Goal: Task Accomplishment & Management: Complete application form

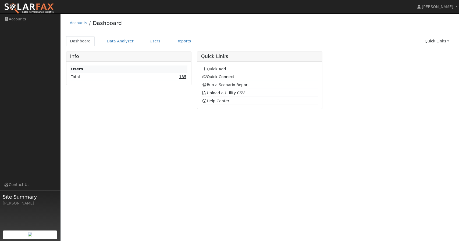
click at [185, 76] on link "135" at bounding box center [182, 77] width 7 height 4
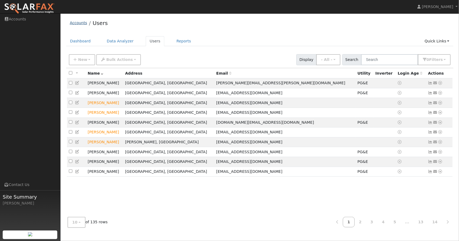
click at [79, 23] on link "Accounts" at bounding box center [78, 23] width 17 height 4
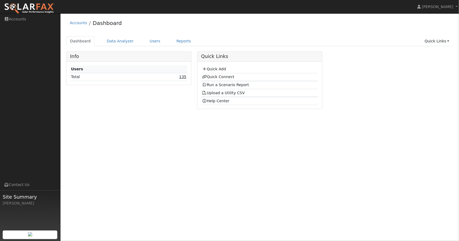
click at [183, 77] on link "135" at bounding box center [182, 77] width 7 height 4
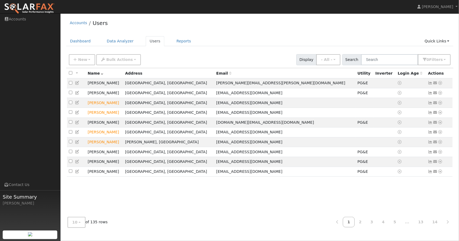
click at [44, 6] on img at bounding box center [29, 8] width 51 height 11
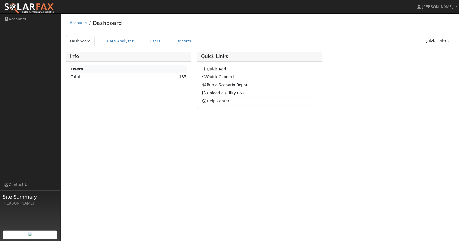
click at [218, 68] on link "Quick Add" at bounding box center [214, 69] width 24 height 4
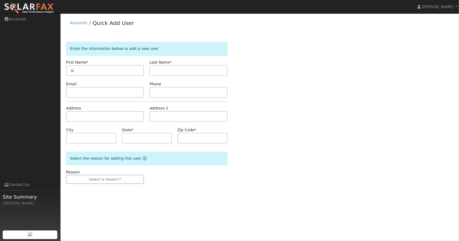
type input "s"
paste input "[EMAIL_ADDRESS][DOMAIN_NAME]"
type input "[EMAIL_ADDRESS][DOMAIN_NAME]"
click at [114, 72] on input "text" at bounding box center [105, 70] width 78 height 11
drag, startPoint x: 91, startPoint y: 71, endPoint x: 80, endPoint y: 69, distance: 10.6
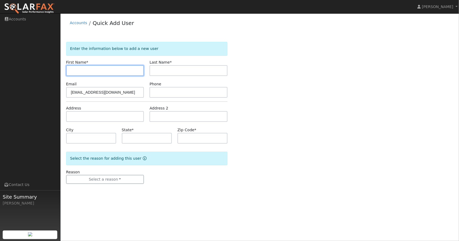
click at [80, 69] on input "text" at bounding box center [105, 70] width 78 height 11
click at [81, 69] on input "text" at bounding box center [105, 70] width 78 height 11
paste input "[PERSON_NAME]"
type input "Siddharth"
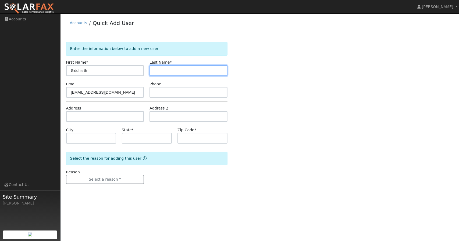
paste input "[PERSON_NAME]"
type input "Singh"
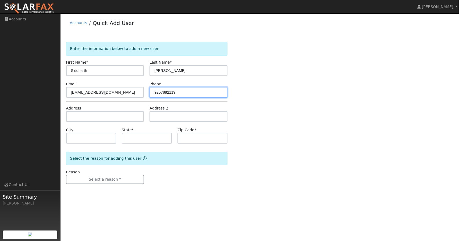
type input "9257882119"
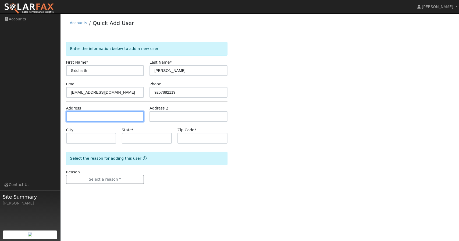
click at [101, 118] on input "text" at bounding box center [105, 116] width 78 height 11
paste input "270 Castle Hill Ranch Rd"
type input "270 Castle Hill Ranch Road"
type input "Walnut Creek"
type input "CA"
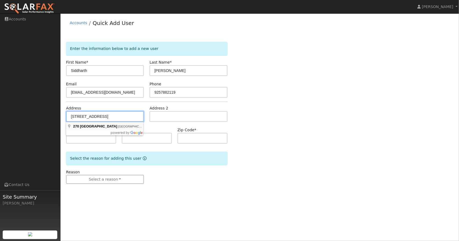
type input "94595"
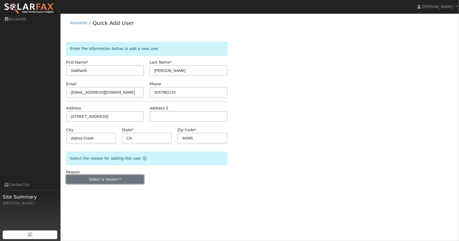
click at [112, 176] on button "Select a reason" at bounding box center [105, 179] width 78 height 9
click at [102, 200] on link "New customer adding solar" at bounding box center [95, 198] width 59 height 8
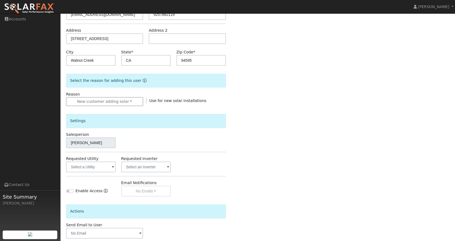
scroll to position [105, 0]
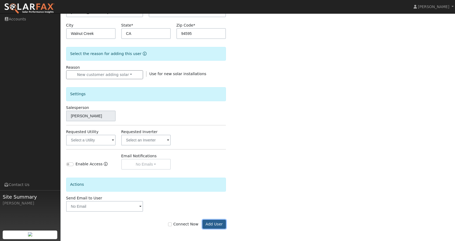
click at [220, 223] on button "Add User" at bounding box center [213, 224] width 23 height 9
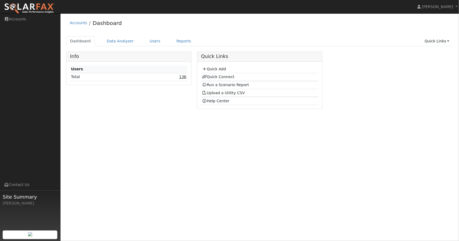
click at [183, 78] on link "136" at bounding box center [182, 77] width 7 height 4
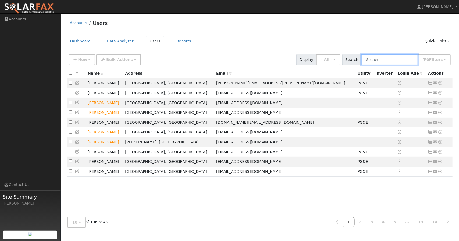
click at [376, 59] on input "text" at bounding box center [389, 59] width 57 height 11
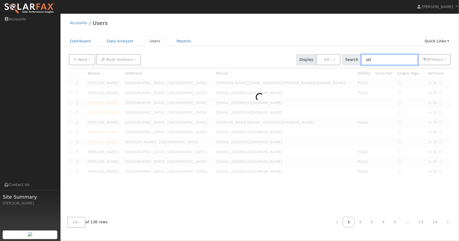
type input "sid"
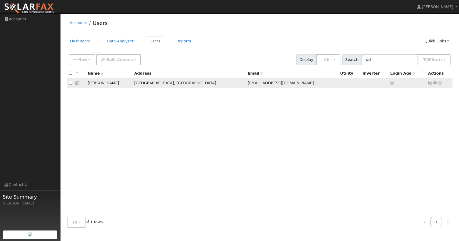
click at [440, 83] on icon at bounding box center [440, 83] width 5 height 4
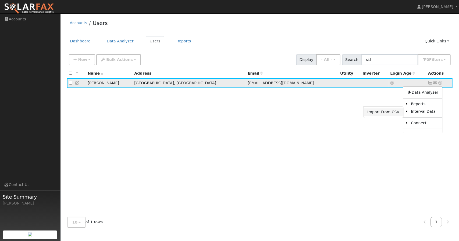
click at [392, 112] on link "Import From CSV" at bounding box center [383, 113] width 40 height 8
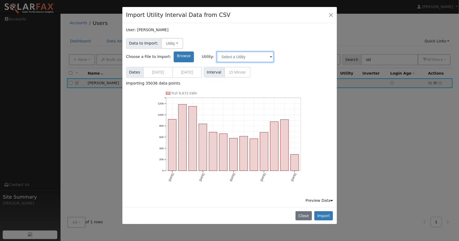
click at [274, 52] on input "text" at bounding box center [245, 57] width 57 height 11
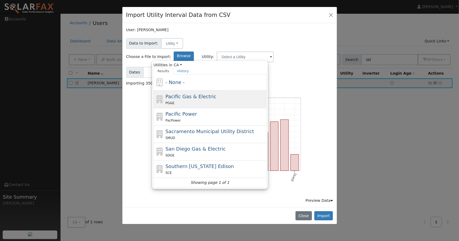
click at [265, 93] on div "Pacific Gas & Electric PG&E" at bounding box center [215, 99] width 100 height 13
type input "Pacific Gas & Electric"
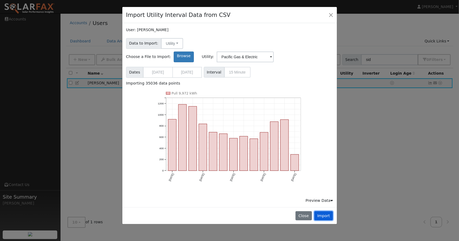
click at [326, 212] on button "Import" at bounding box center [323, 216] width 19 height 9
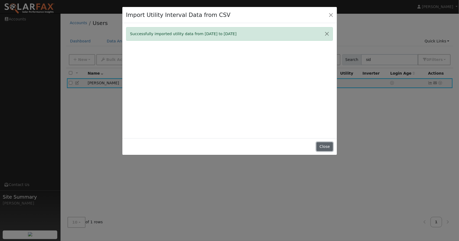
click at [326, 147] on button "Close" at bounding box center [324, 146] width 16 height 9
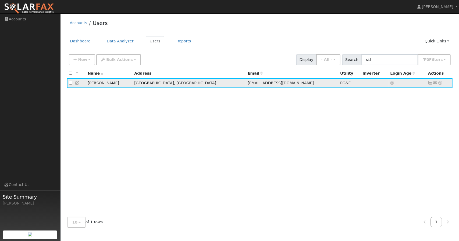
click at [440, 83] on icon at bounding box center [440, 83] width 5 height 4
click at [0, 0] on link "Scenario" at bounding box center [0, 0] width 0 height 0
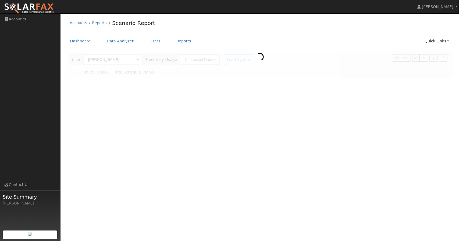
type input "Pacific Gas & Electric"
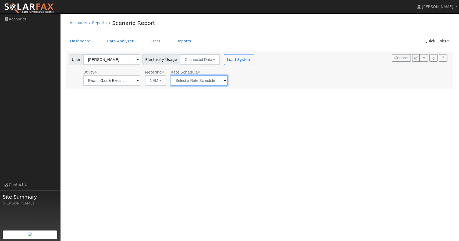
click at [196, 84] on input "text" at bounding box center [199, 80] width 57 height 11
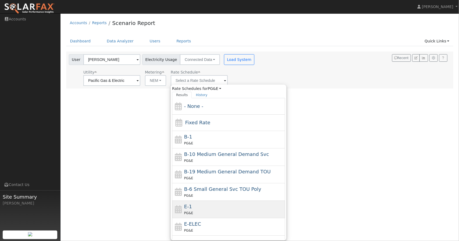
click at [209, 203] on div "E-1 PG&E" at bounding box center [234, 209] width 100 height 13
type input "E-1"
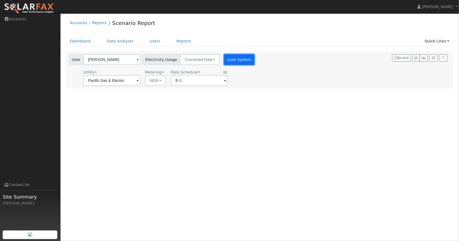
click at [233, 61] on button "Load System" at bounding box center [239, 59] width 31 height 11
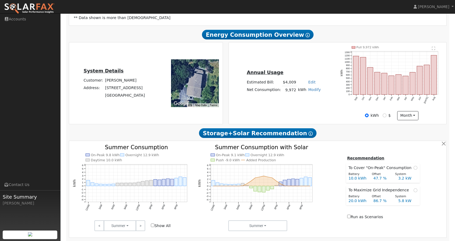
scroll to position [108, 0]
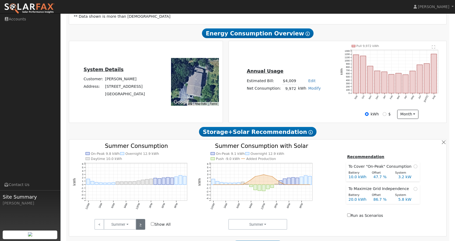
click at [140, 227] on link ">" at bounding box center [140, 224] width 9 height 11
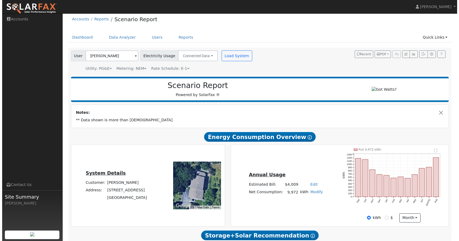
scroll to position [0, 0]
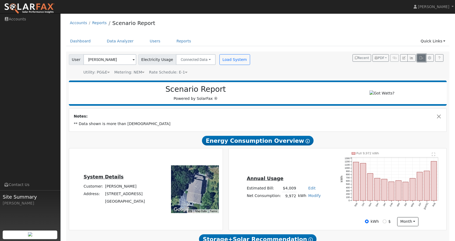
click at [422, 58] on icon "button" at bounding box center [421, 57] width 4 height 3
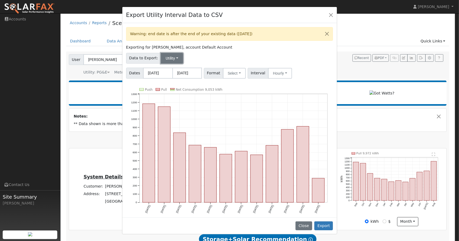
click at [170, 58] on button "Utility" at bounding box center [172, 58] width 22 height 11
click at [186, 72] on link "Utility" at bounding box center [175, 70] width 37 height 8
click at [235, 75] on button "Select" at bounding box center [234, 73] width 23 height 11
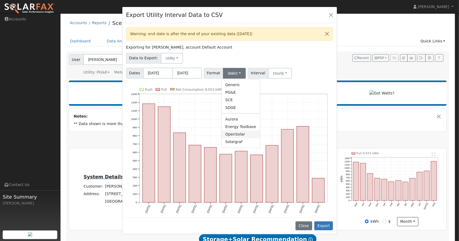
click at [234, 136] on link "OpenSolar" at bounding box center [241, 135] width 38 height 8
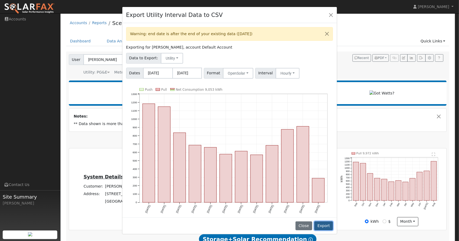
click at [324, 227] on button "Export" at bounding box center [323, 226] width 19 height 9
